Goal: Use online tool/utility: Utilize a website feature to perform a specific function

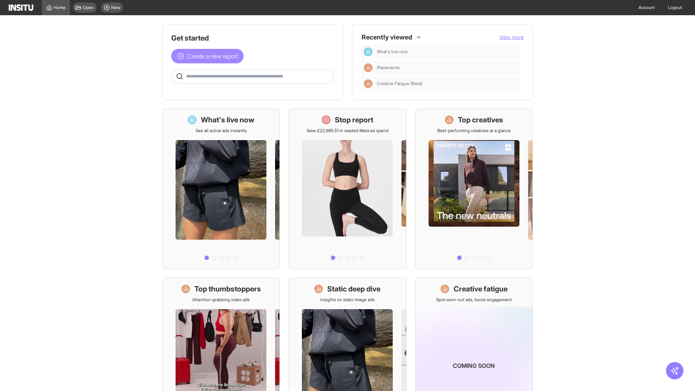
click at [209, 56] on span "Create a new report" at bounding box center [212, 56] width 51 height 9
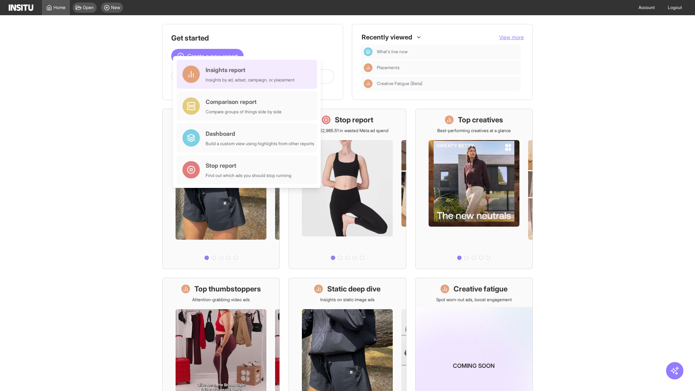
click at [249, 74] on div "Insights report Insights by ad, adset, campaign, or placement" at bounding box center [250, 74] width 89 height 17
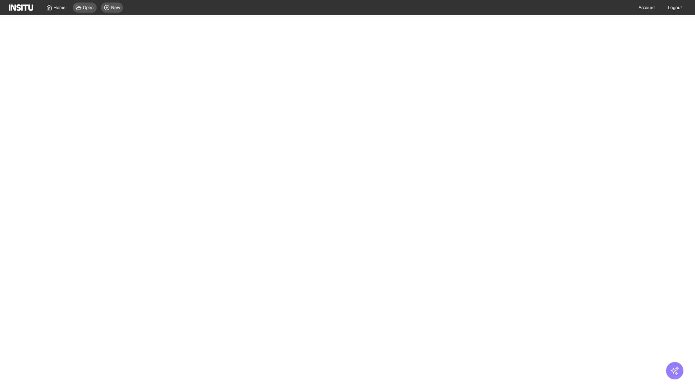
select select "**"
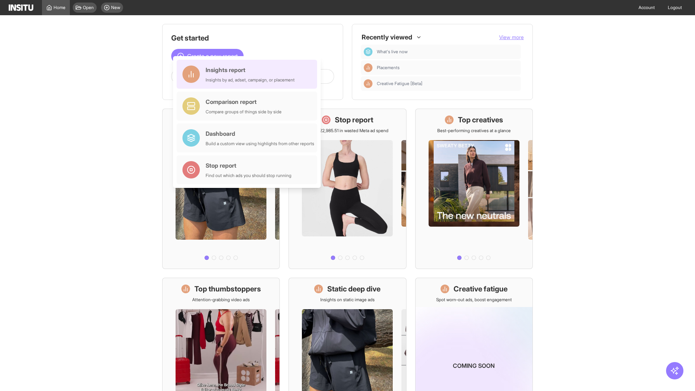
click at [249, 74] on div "Insights report Insights by ad, adset, campaign, or placement" at bounding box center [250, 74] width 89 height 17
